Goal: Task Accomplishment & Management: Use online tool/utility

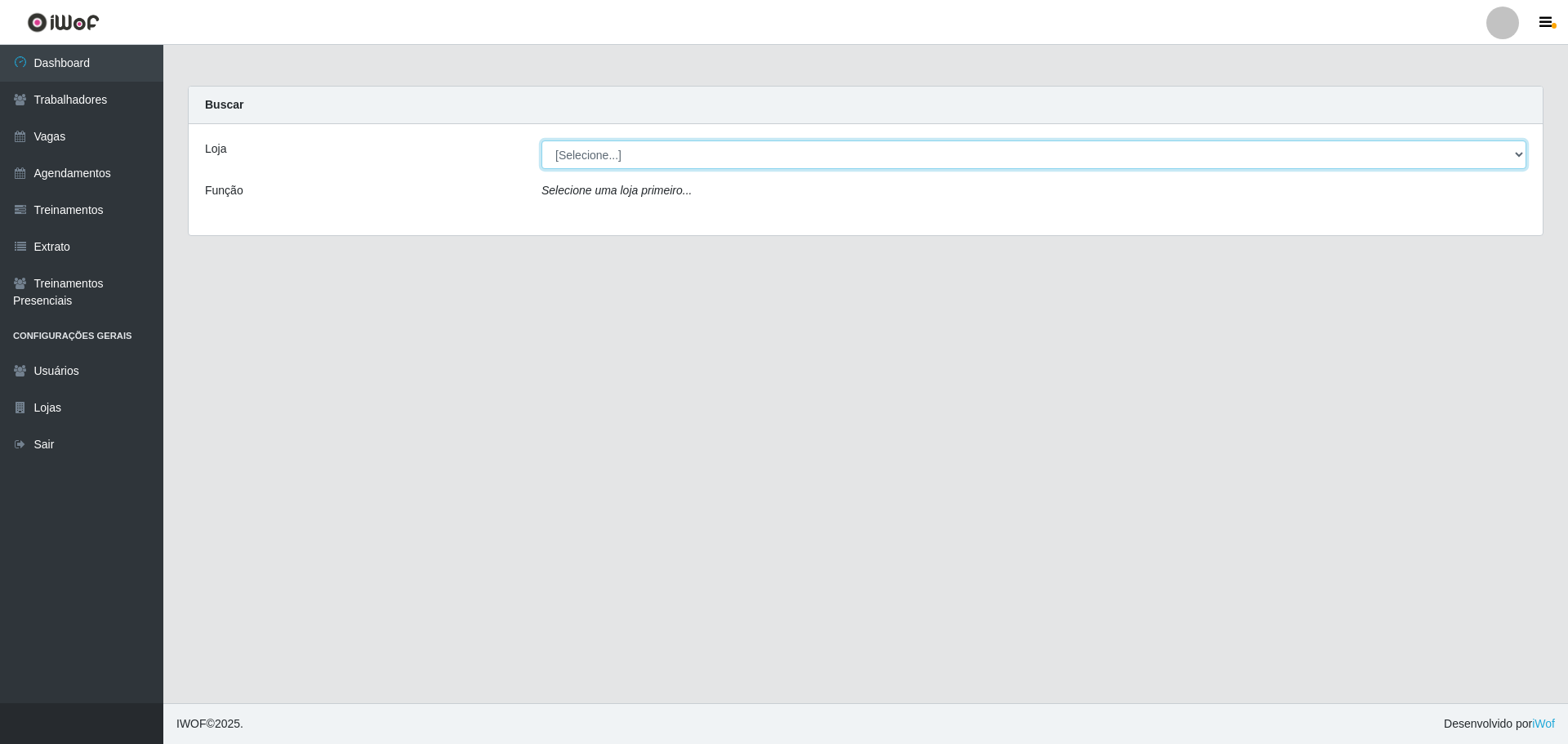
click at [608, 157] on select "[Selecione...] O ROSÁRIO ALIMENTOS" at bounding box center [1033, 154] width 985 height 29
select select "349"
click at [541, 140] on select "[Selecione...] O ROSÁRIO ALIMENTOS" at bounding box center [1033, 154] width 985 height 29
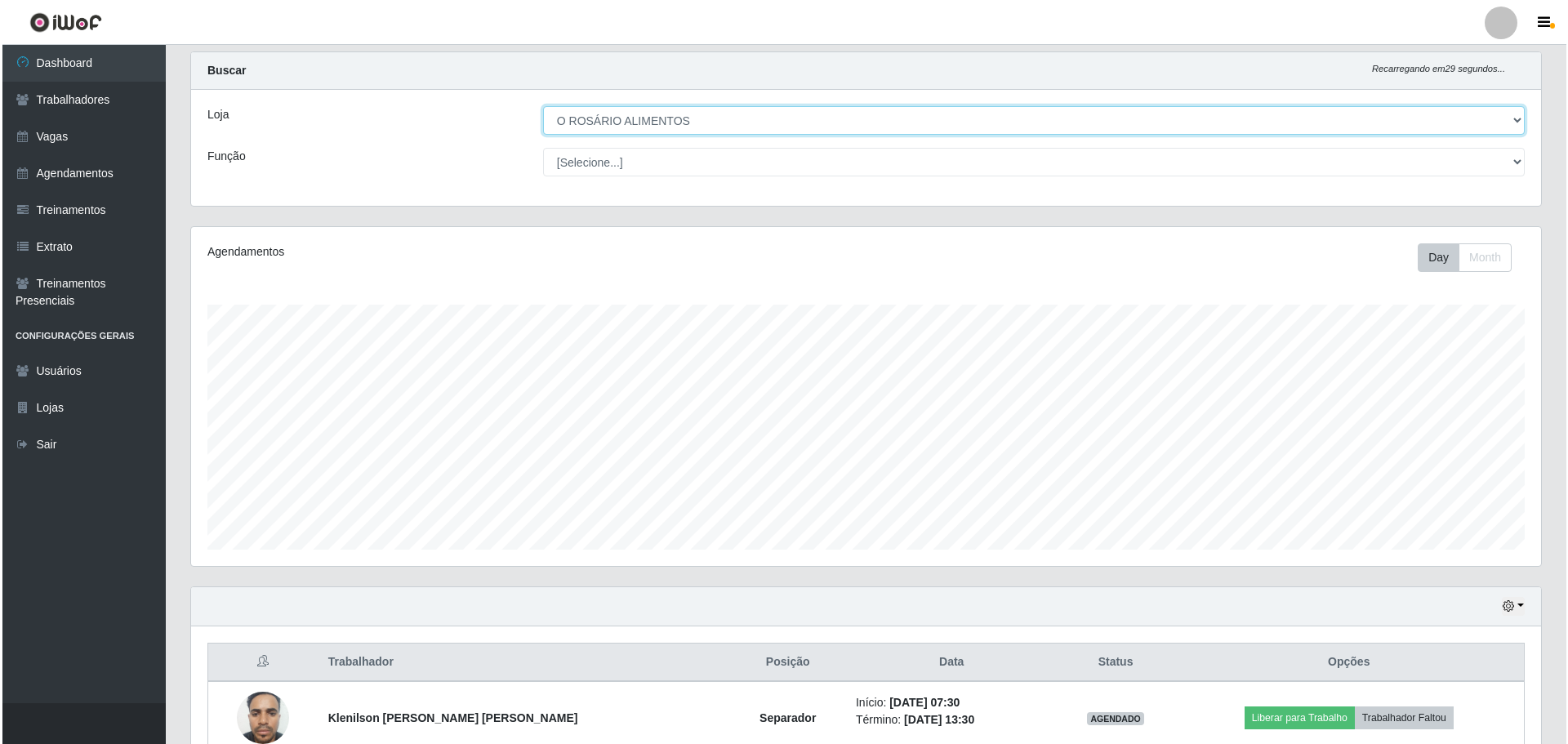
scroll to position [339, 1350]
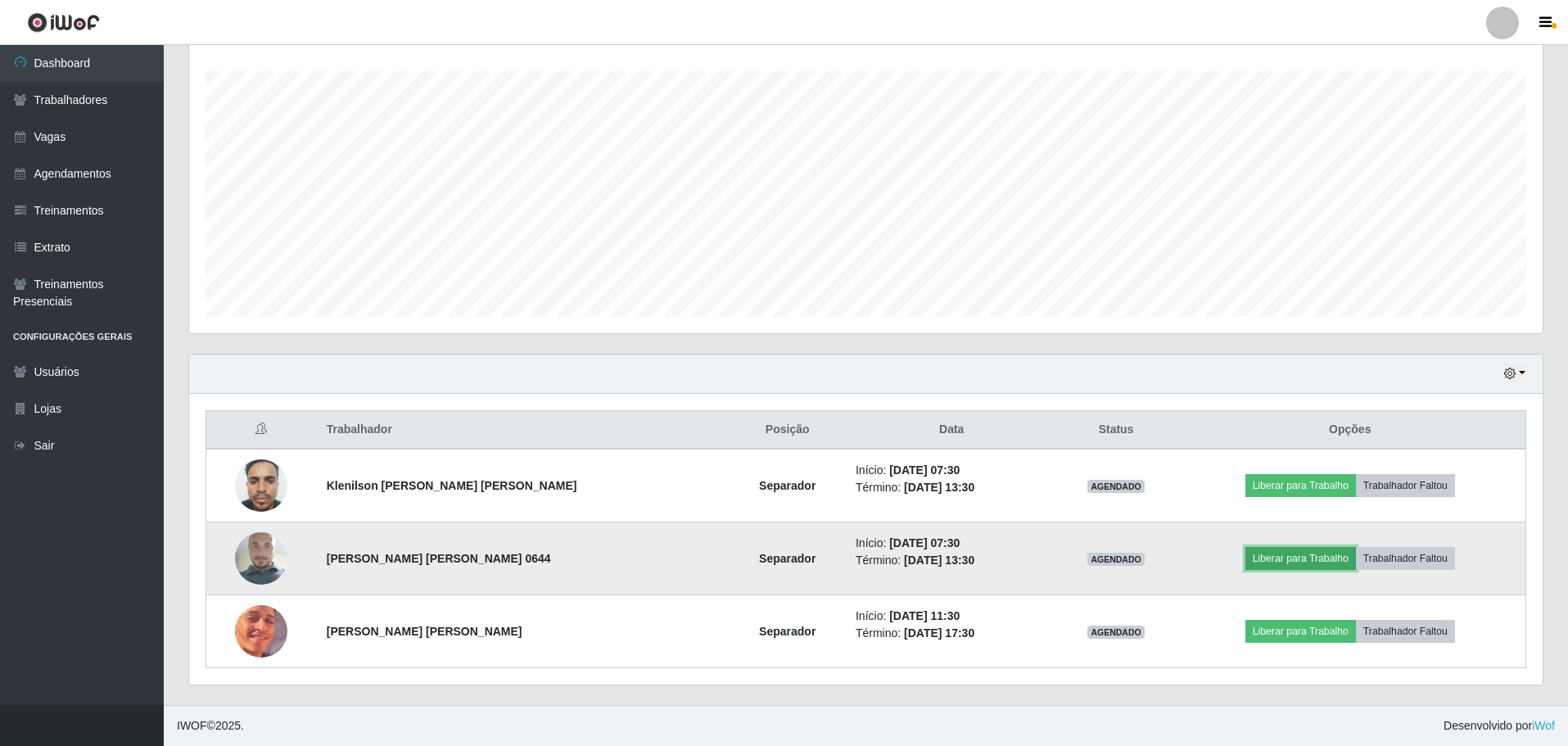
click at [1280, 557] on button "Liberar para Trabalho" at bounding box center [1301, 558] width 111 height 23
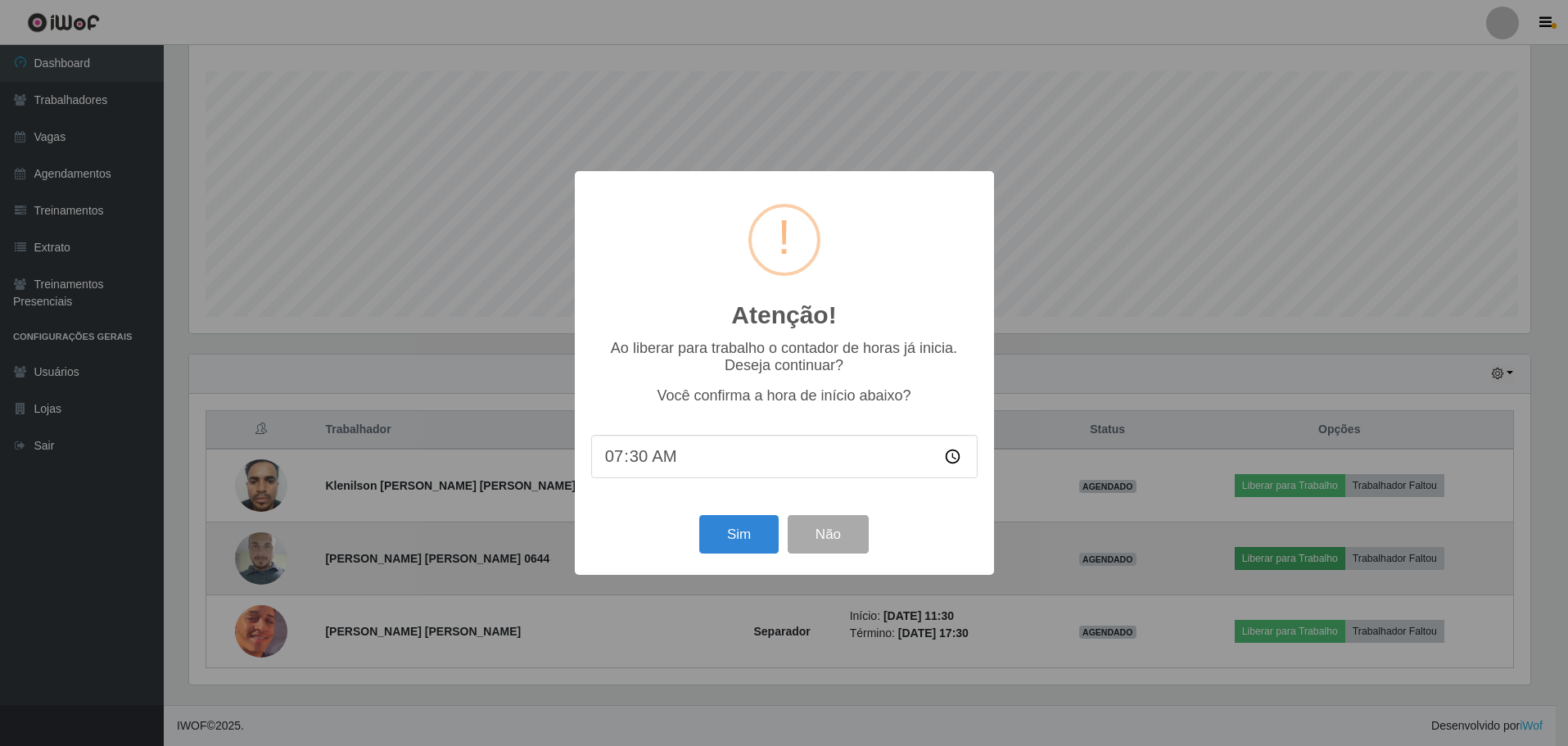
scroll to position [340, 1345]
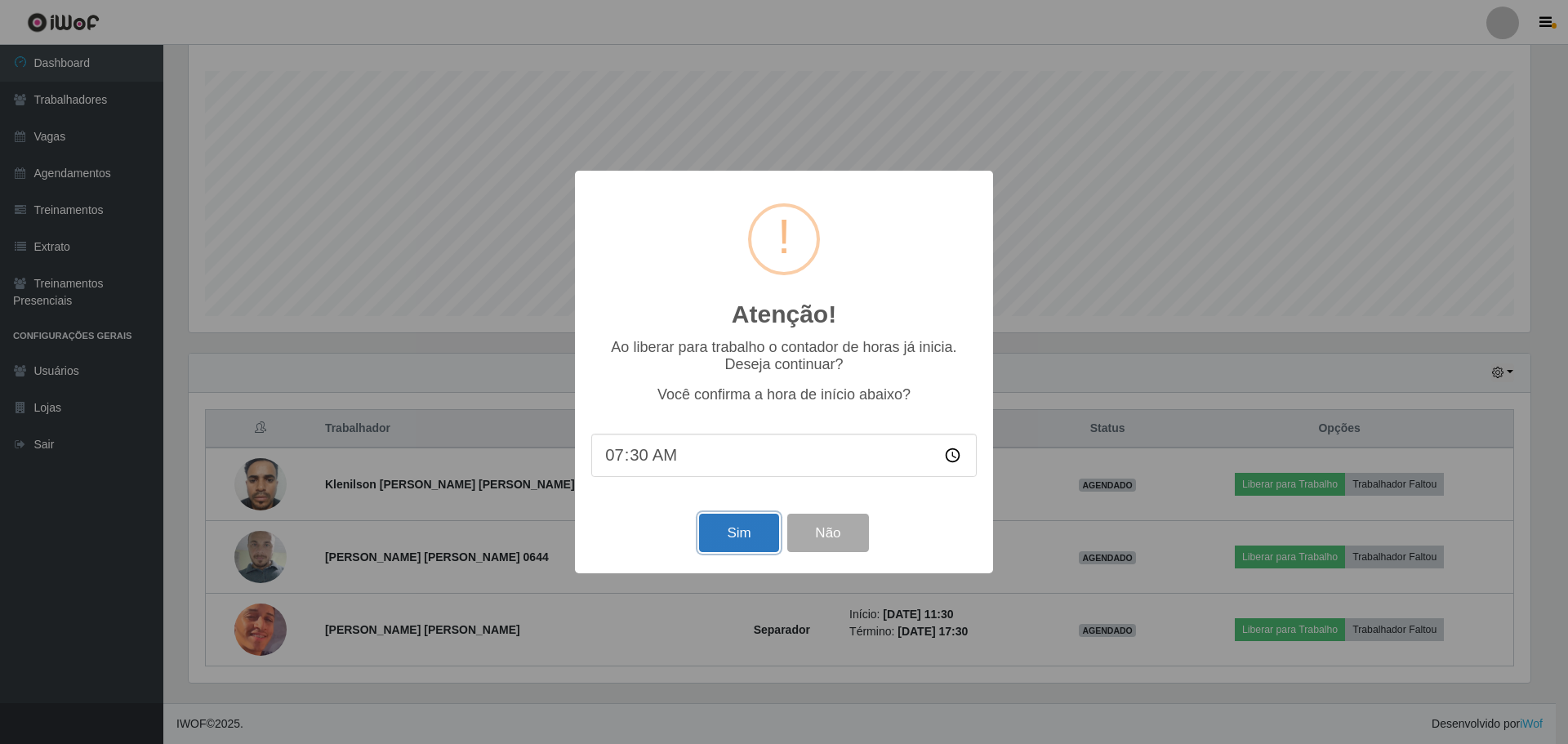
click at [758, 534] on button "Sim" at bounding box center [738, 533] width 79 height 39
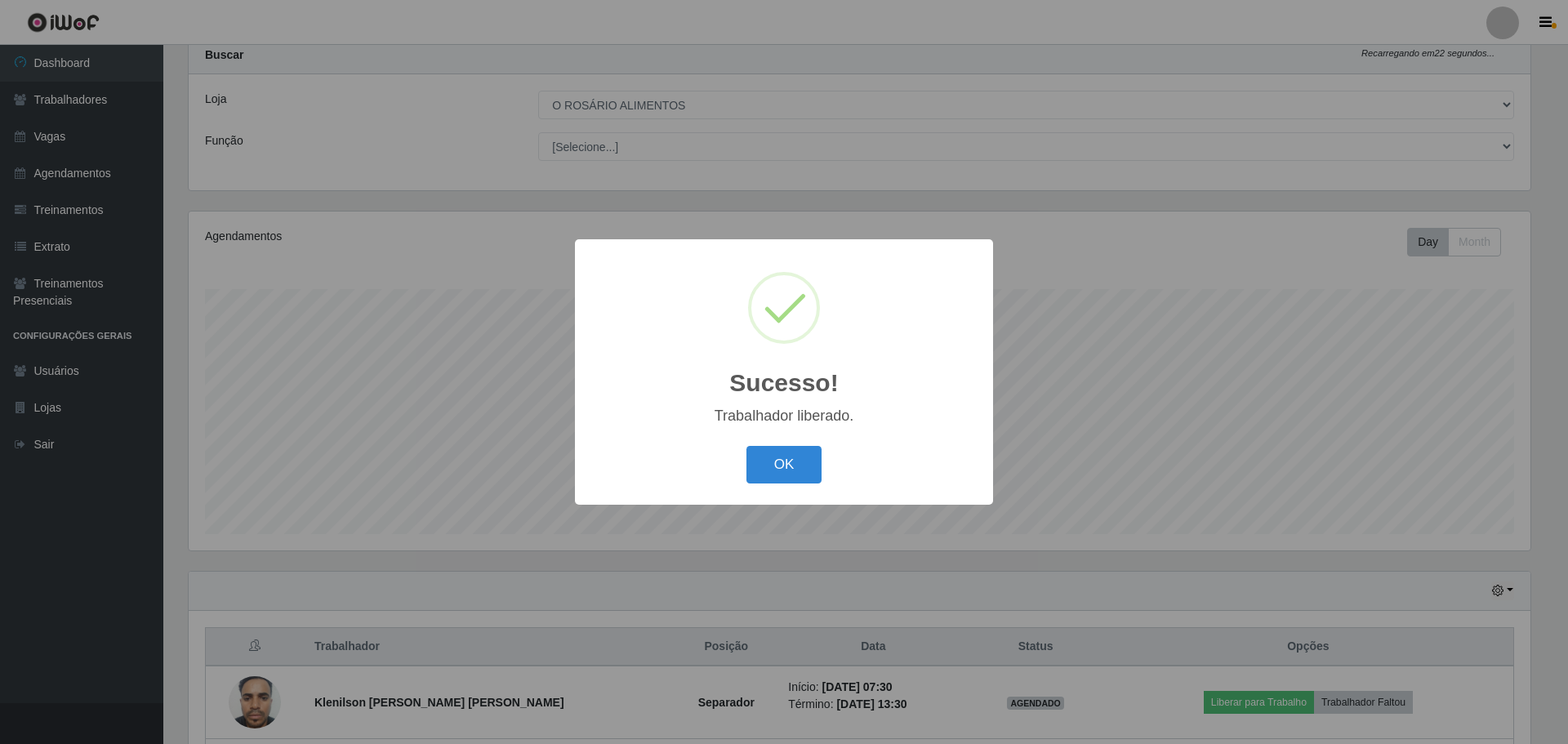
click at [747, 446] on button "OK" at bounding box center [784, 466] width 76 height 39
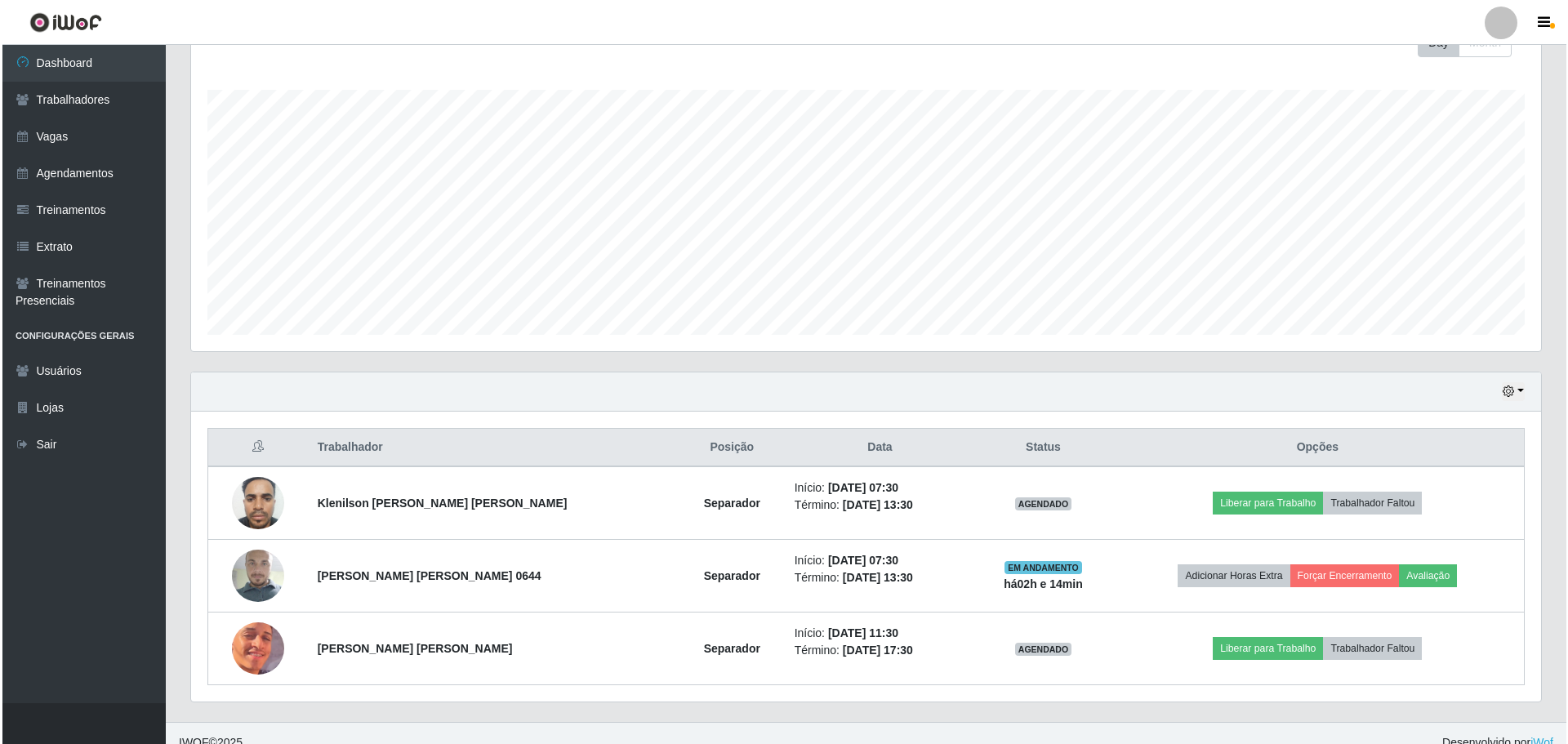
scroll to position [268, 0]
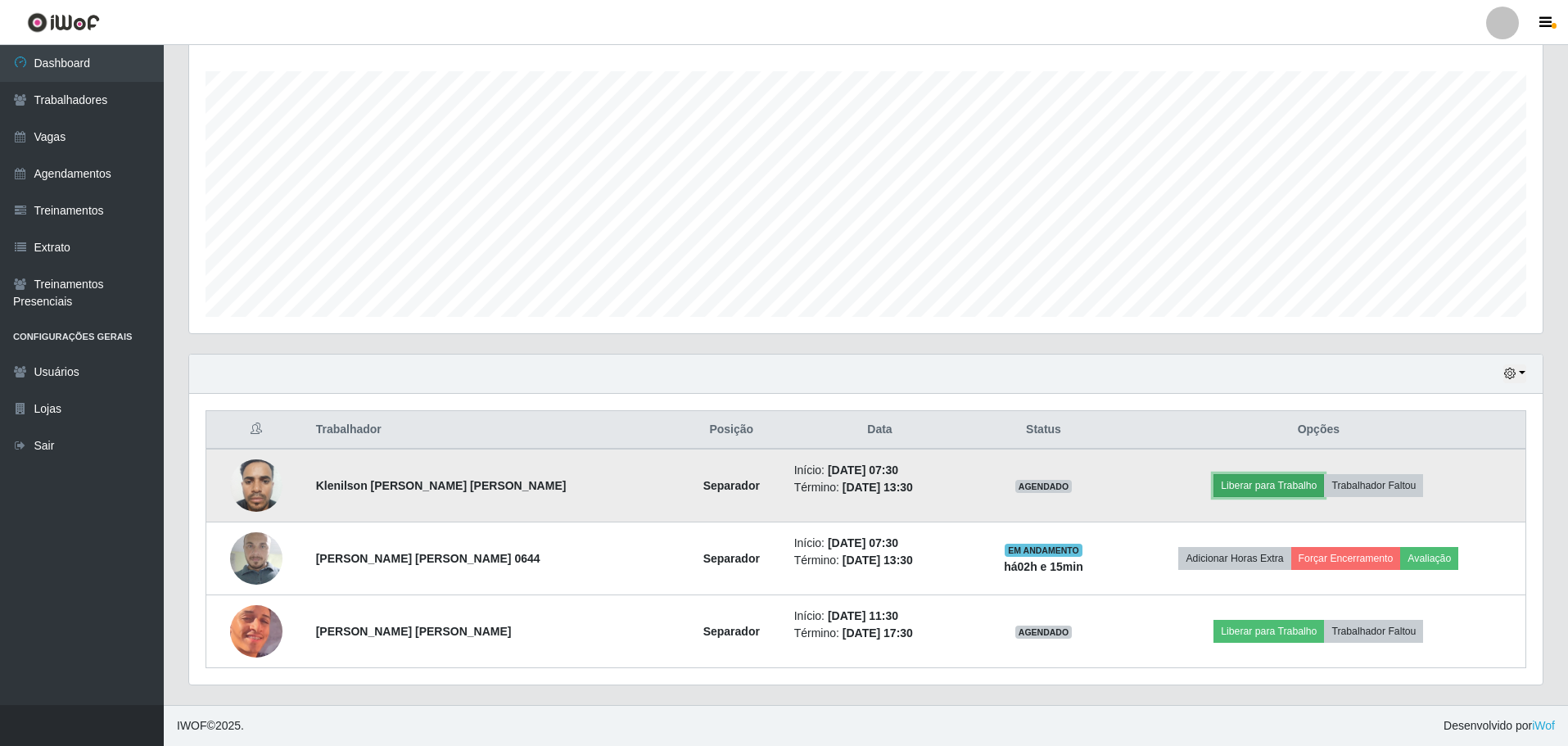
click at [1274, 475] on button "Liberar para Trabalho" at bounding box center [1269, 485] width 111 height 23
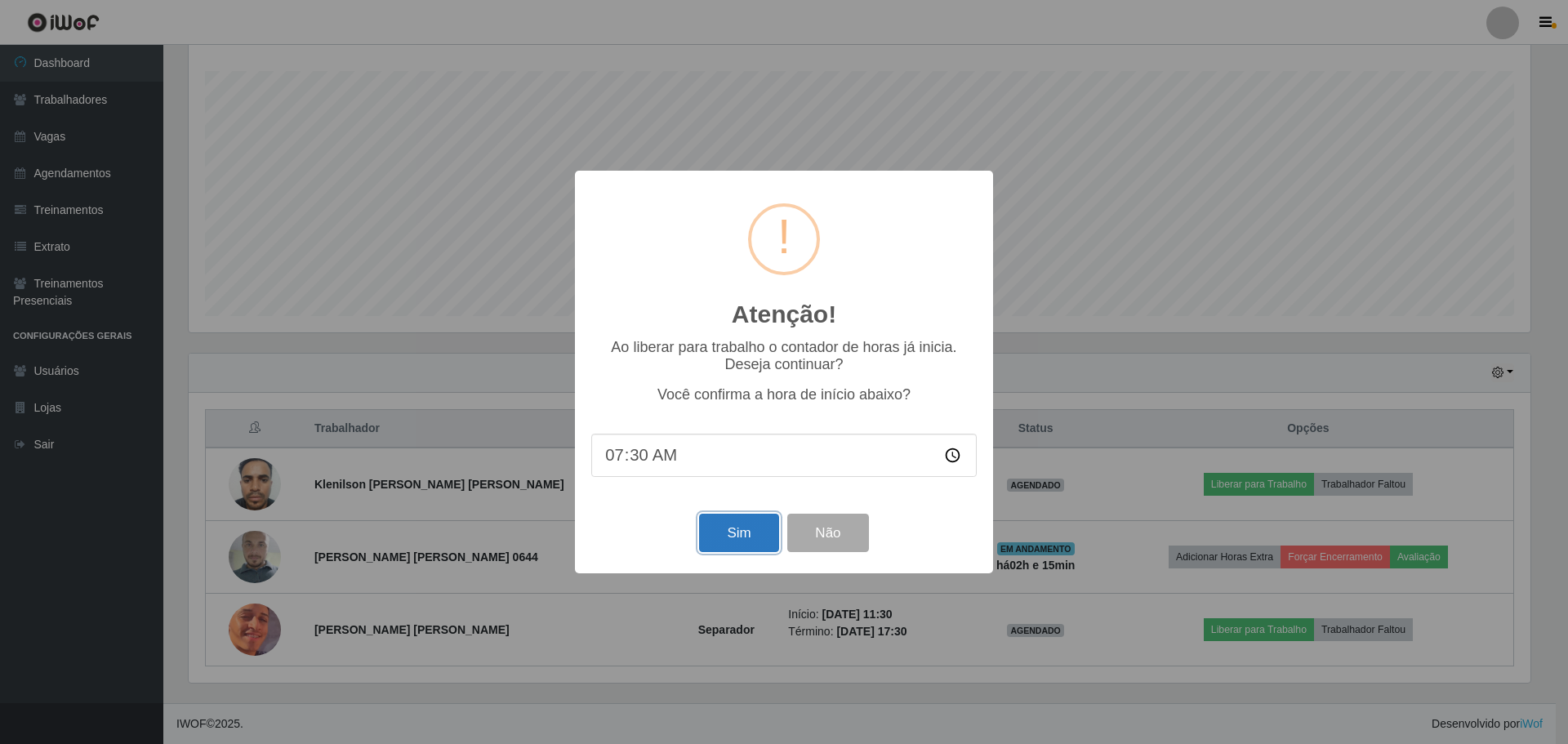
click at [752, 541] on button "Sim" at bounding box center [738, 533] width 79 height 39
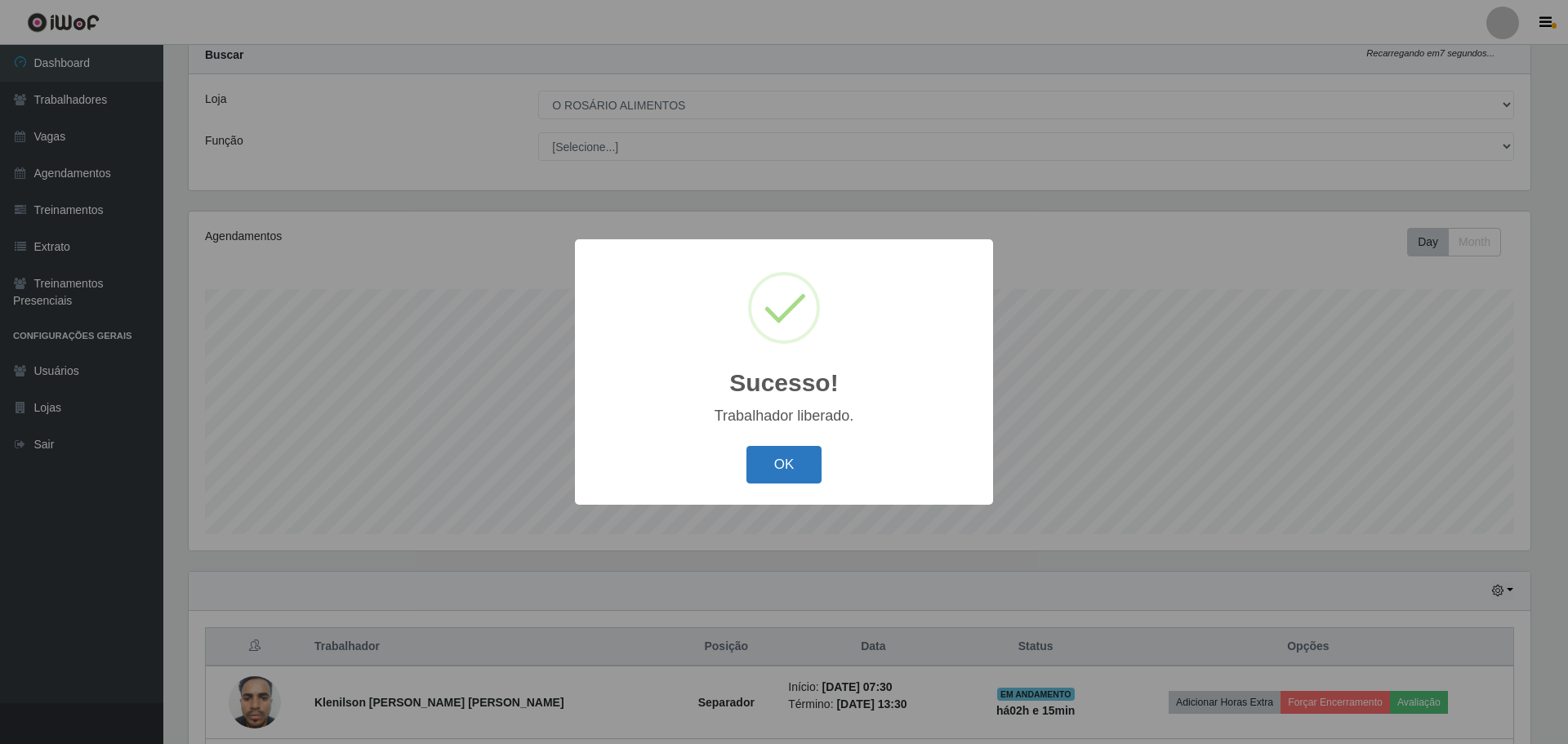
click at [778, 467] on button "OK" at bounding box center [784, 466] width 76 height 39
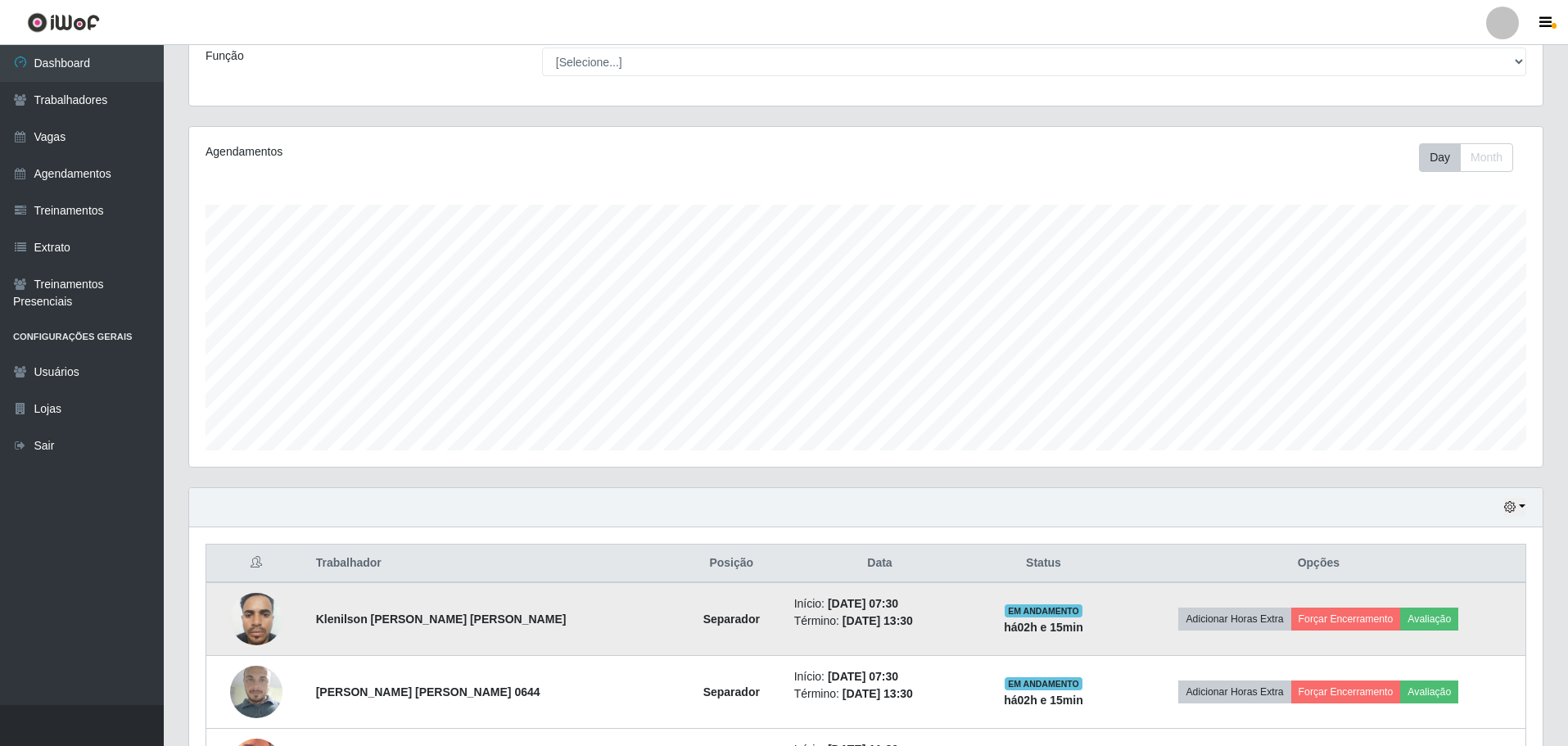
scroll to position [269, 0]
